Goal: Obtain resource: Obtain resource

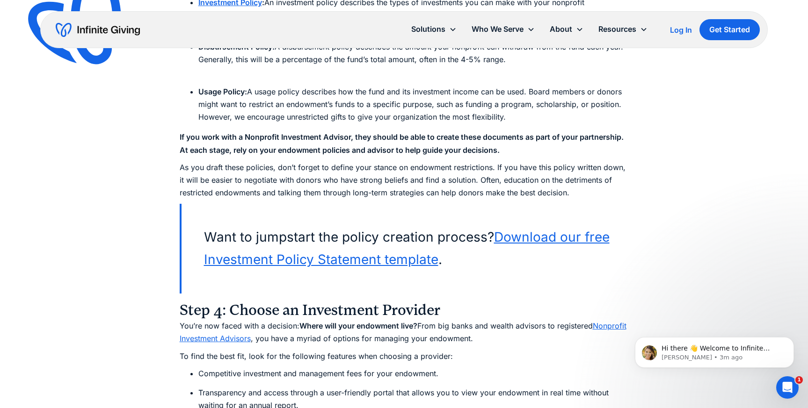
scroll to position [4134, 0]
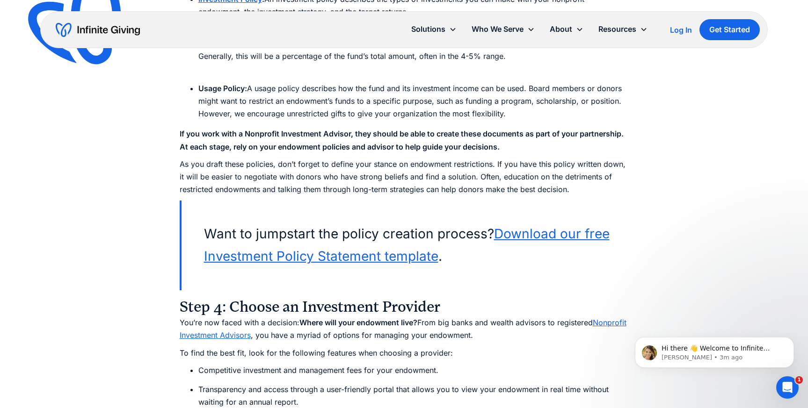
click at [407, 256] on link "Download our free Investment Policy Statement template" at bounding box center [406, 245] width 405 height 38
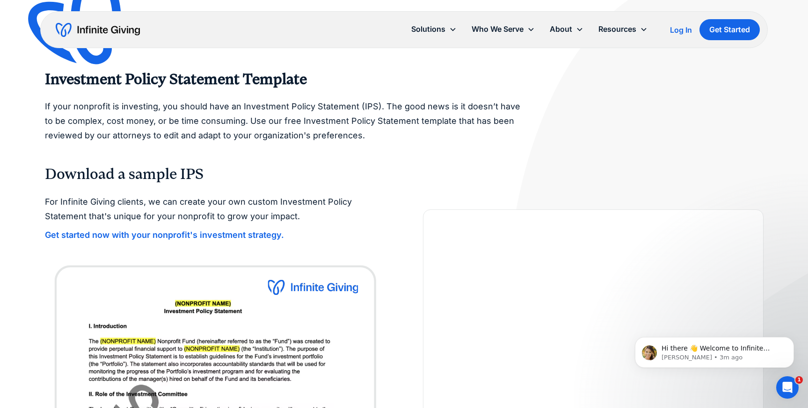
scroll to position [19, 0]
click at [775, 321] on div "Hi there 👋 Welcome to Infinite Giving. If you have any questions, just reply to…" at bounding box center [714, 309] width 172 height 117
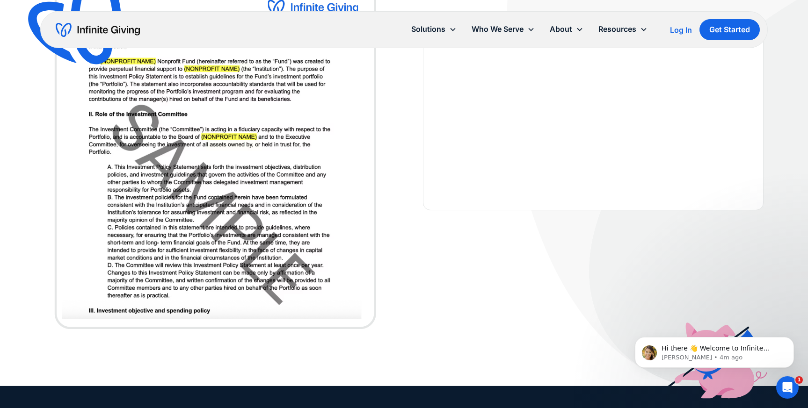
scroll to position [259, 0]
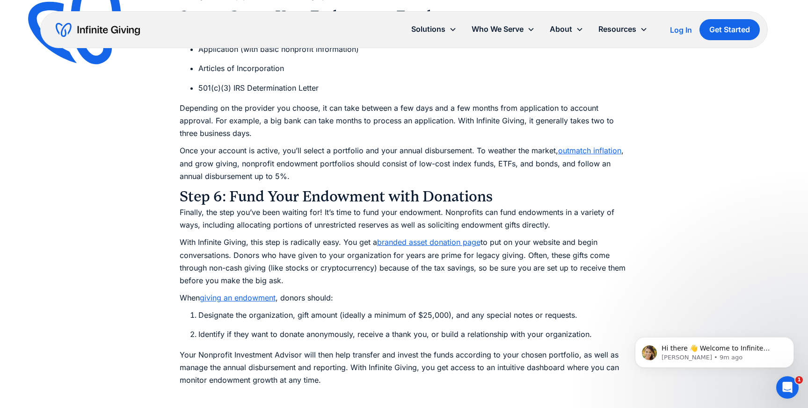
scroll to position [4714, 0]
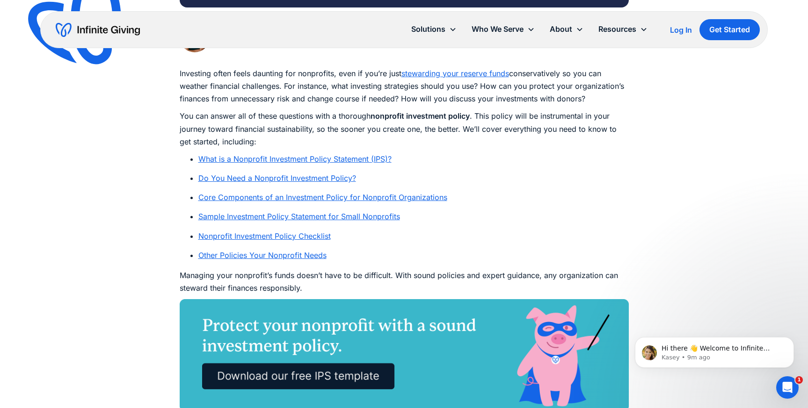
scroll to position [524, 0]
